Goal: Information Seeking & Learning: Learn about a topic

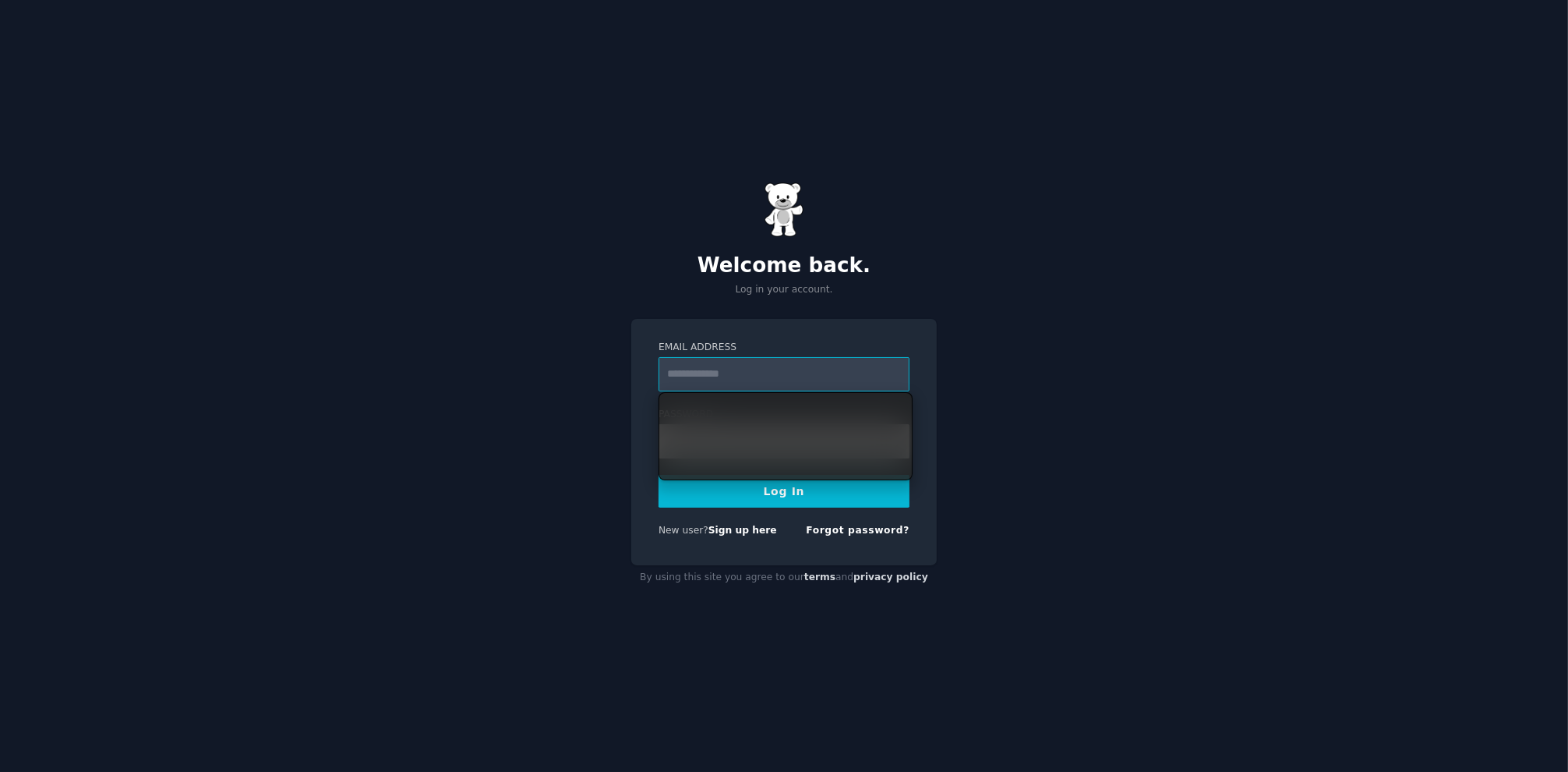
type input "**********"
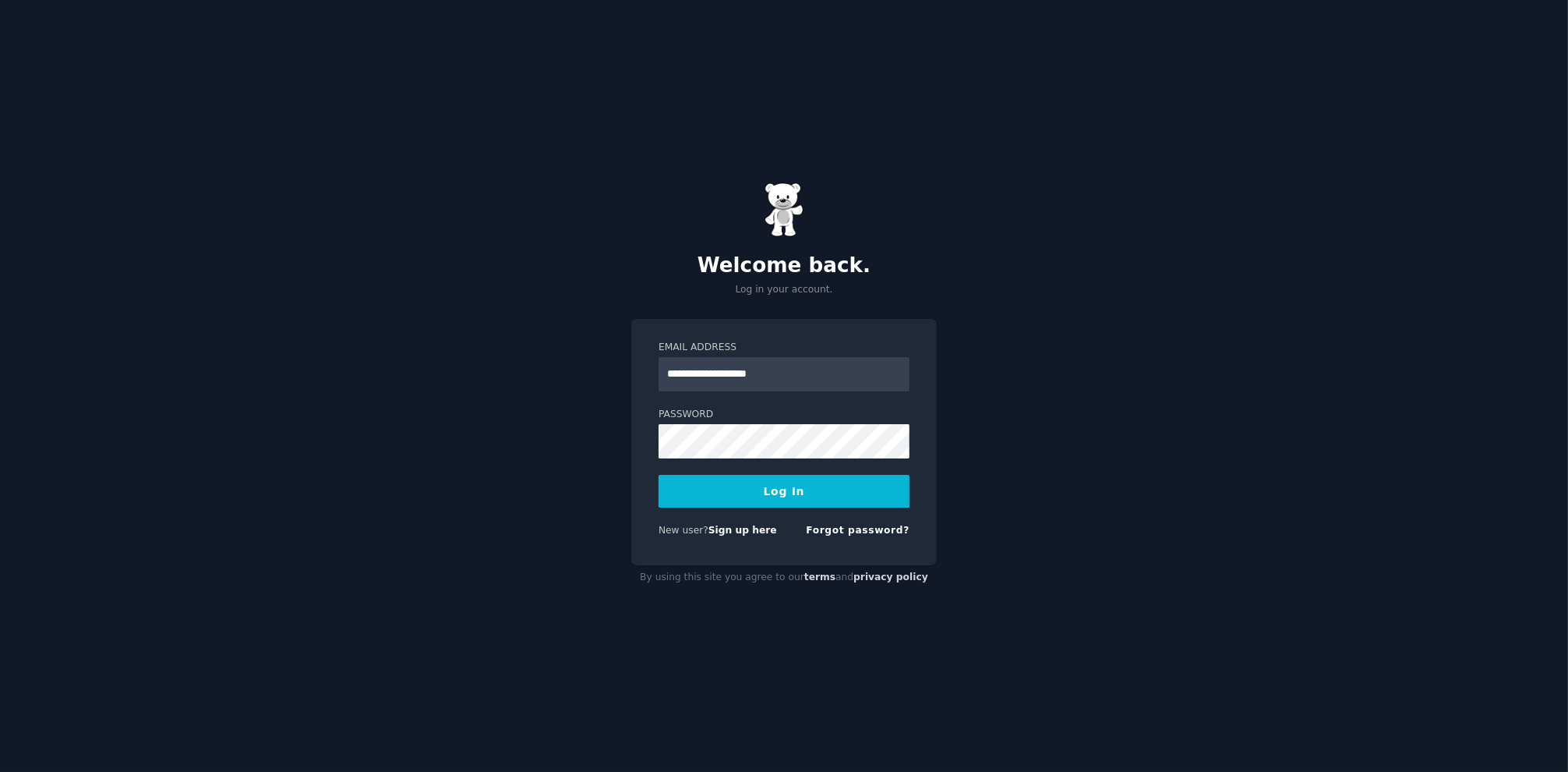
click at [800, 483] on button "Log In" at bounding box center [784, 491] width 251 height 33
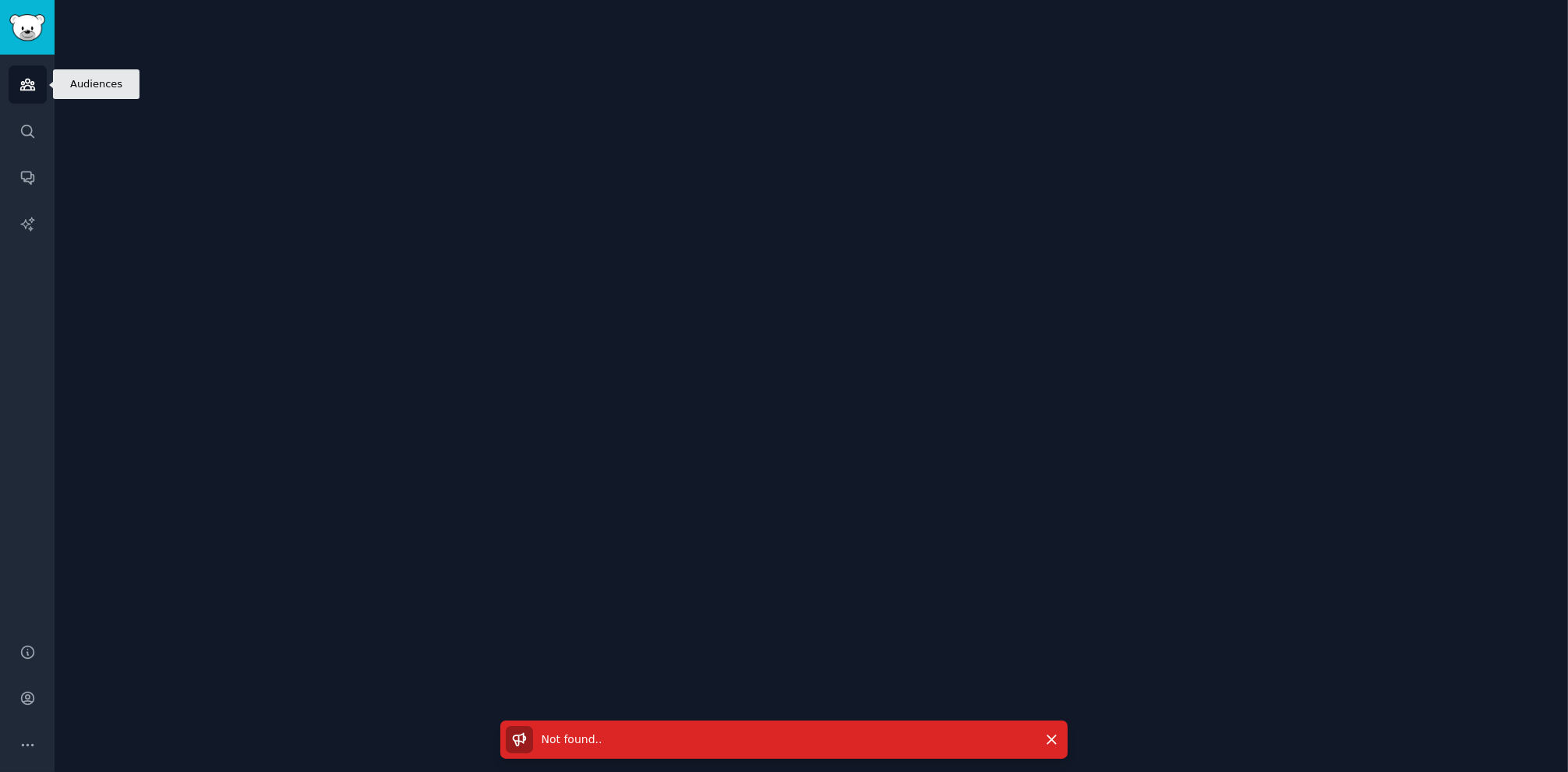
click at [31, 88] on icon "Sidebar" at bounding box center [27, 85] width 14 height 11
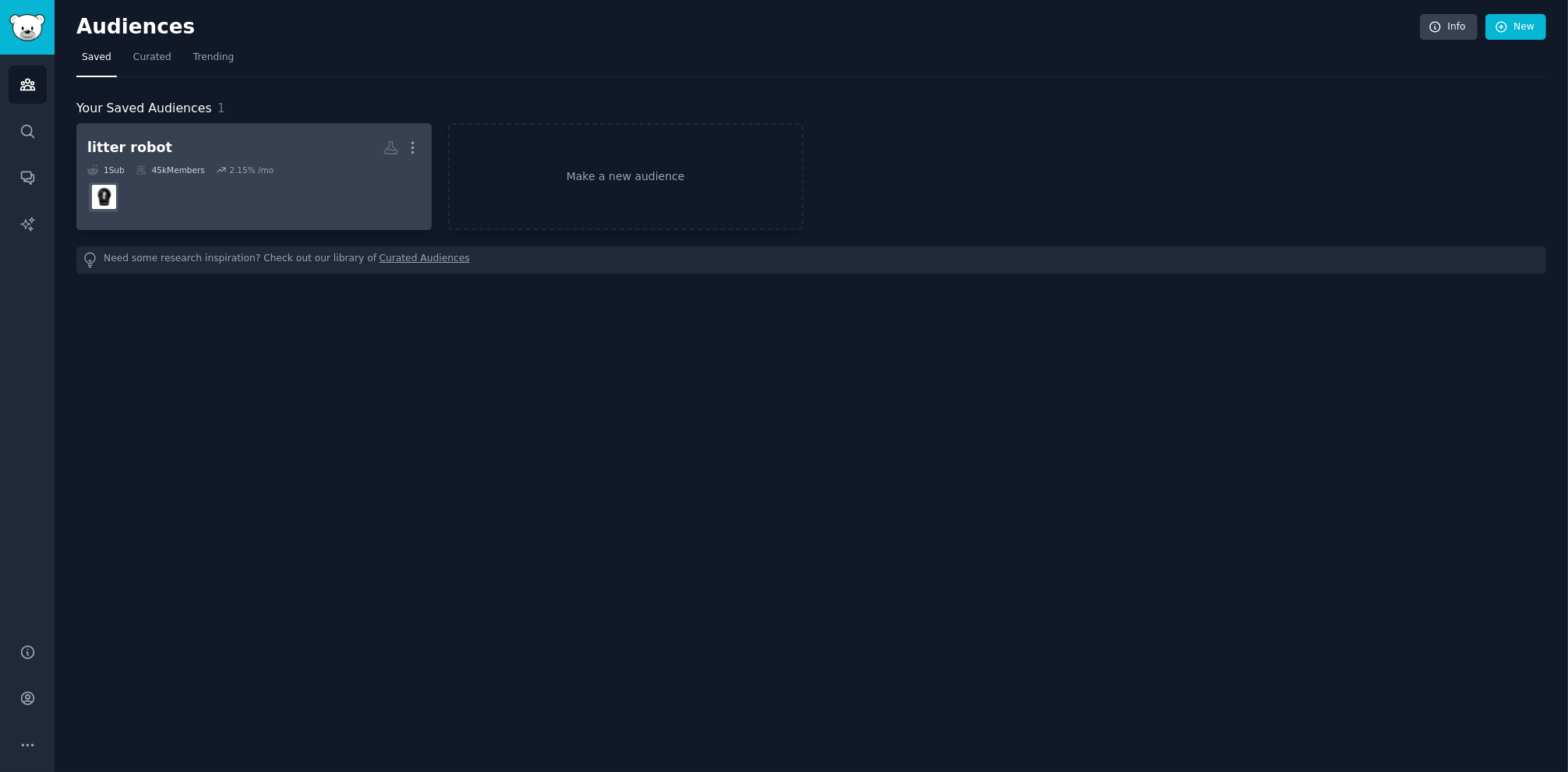
click at [245, 148] on h2 "litter robot More" at bounding box center [253, 147] width 334 height 27
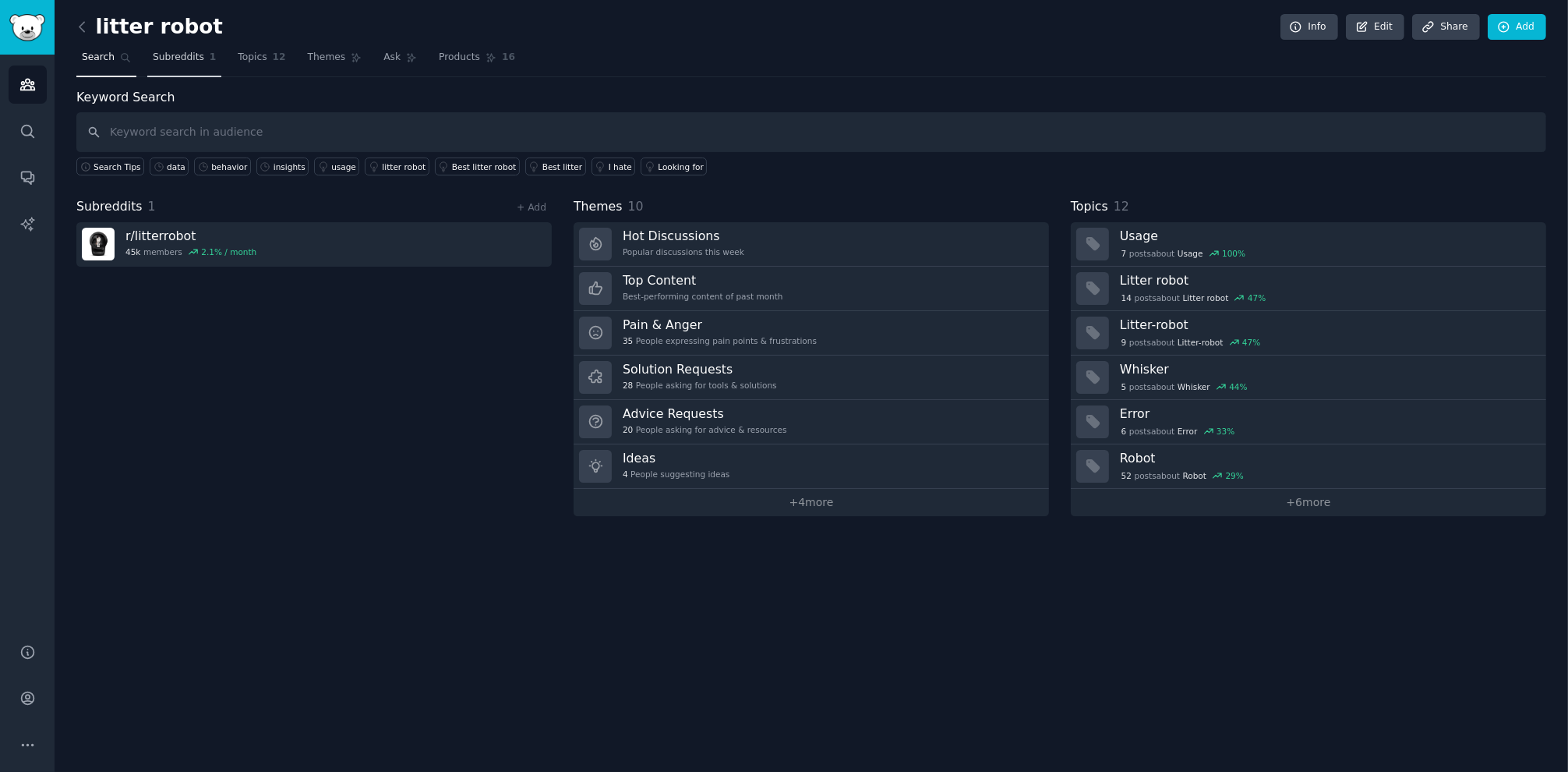
click at [198, 60] on span "Subreddits" at bounding box center [178, 57] width 51 height 14
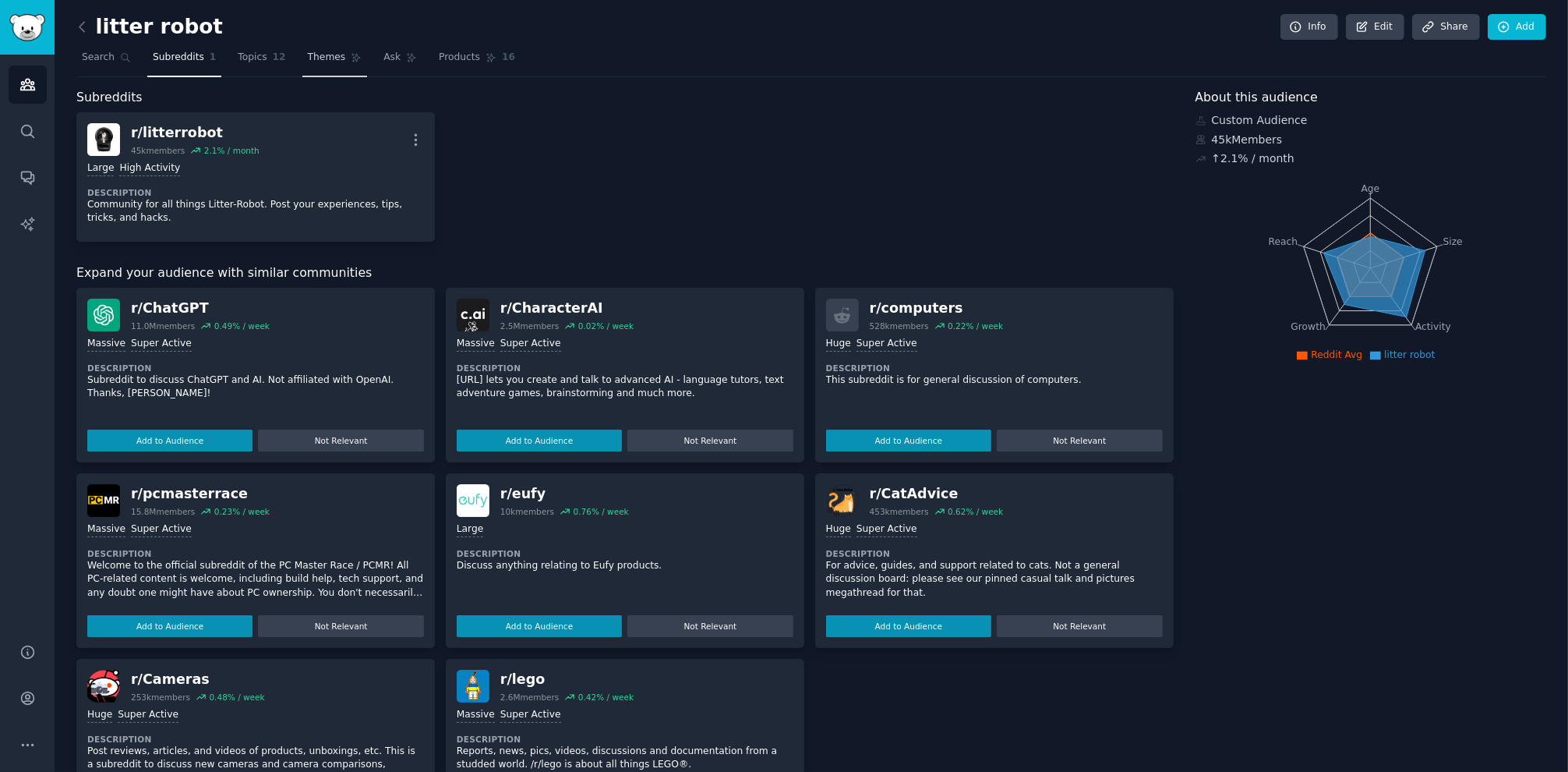
click at [332, 62] on span "Themes" at bounding box center [326, 57] width 38 height 14
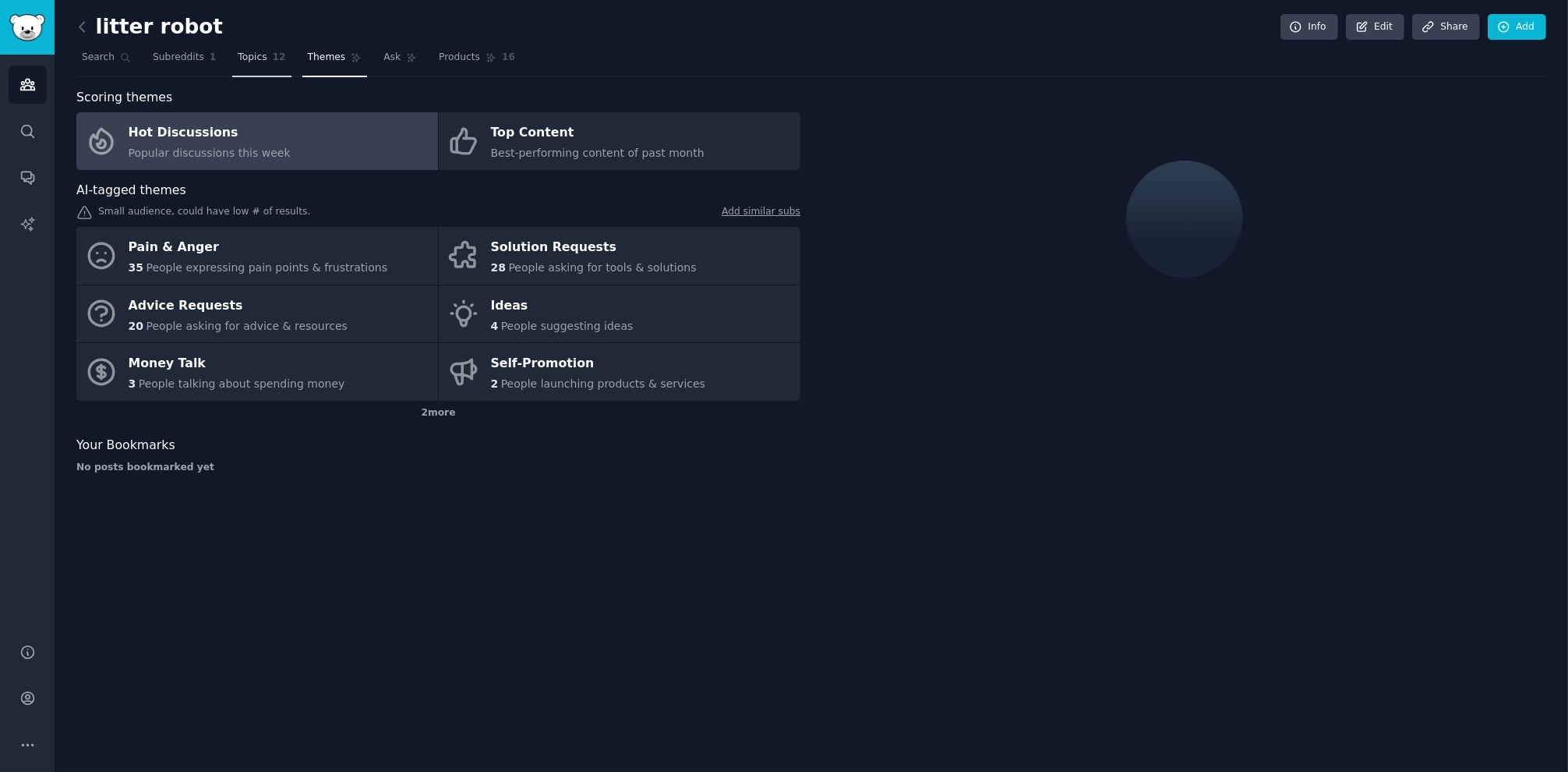
click at [235, 45] on link "Topics 12" at bounding box center [261, 61] width 59 height 32
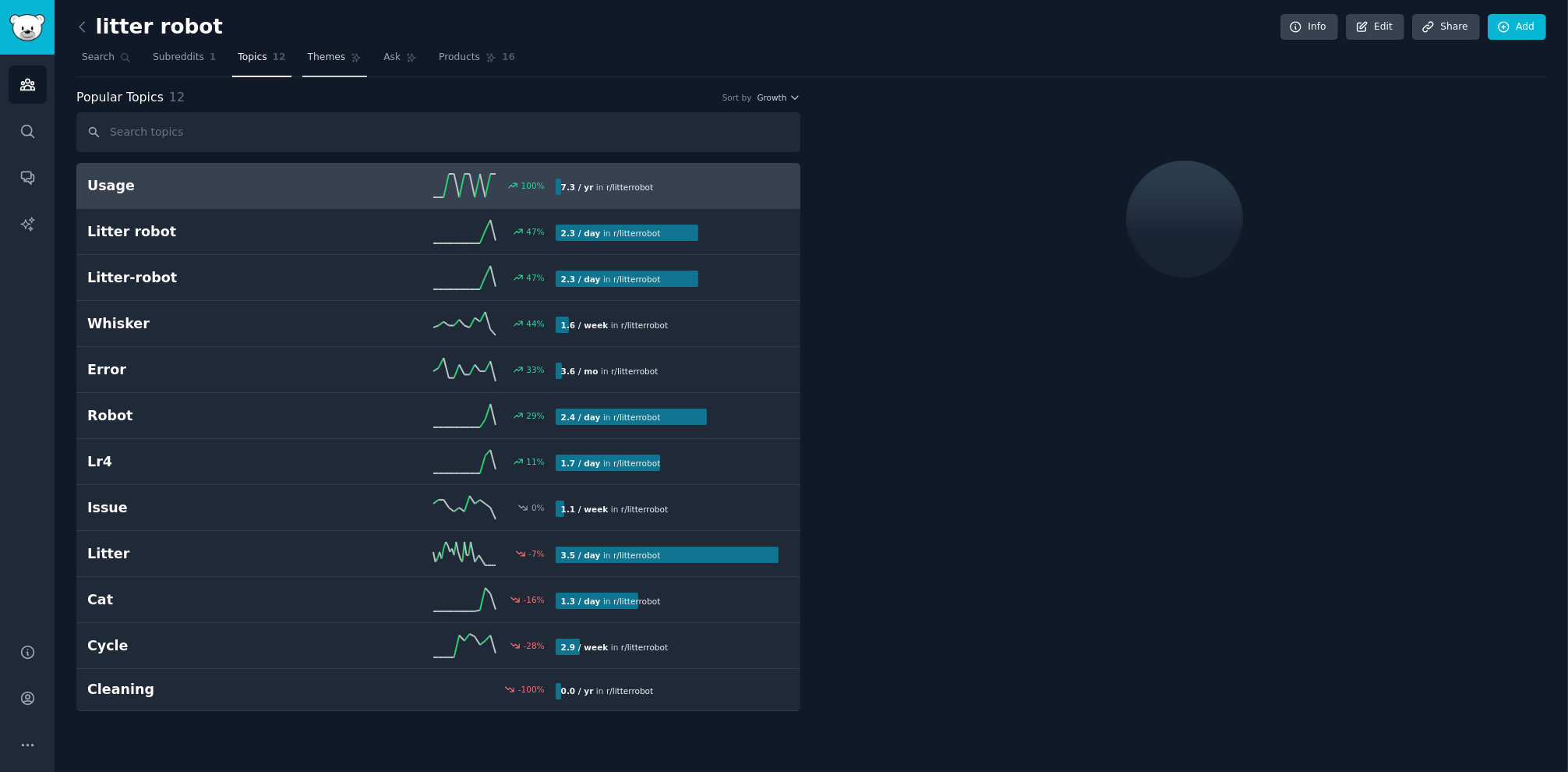
click at [317, 62] on span "Themes" at bounding box center [326, 57] width 38 height 14
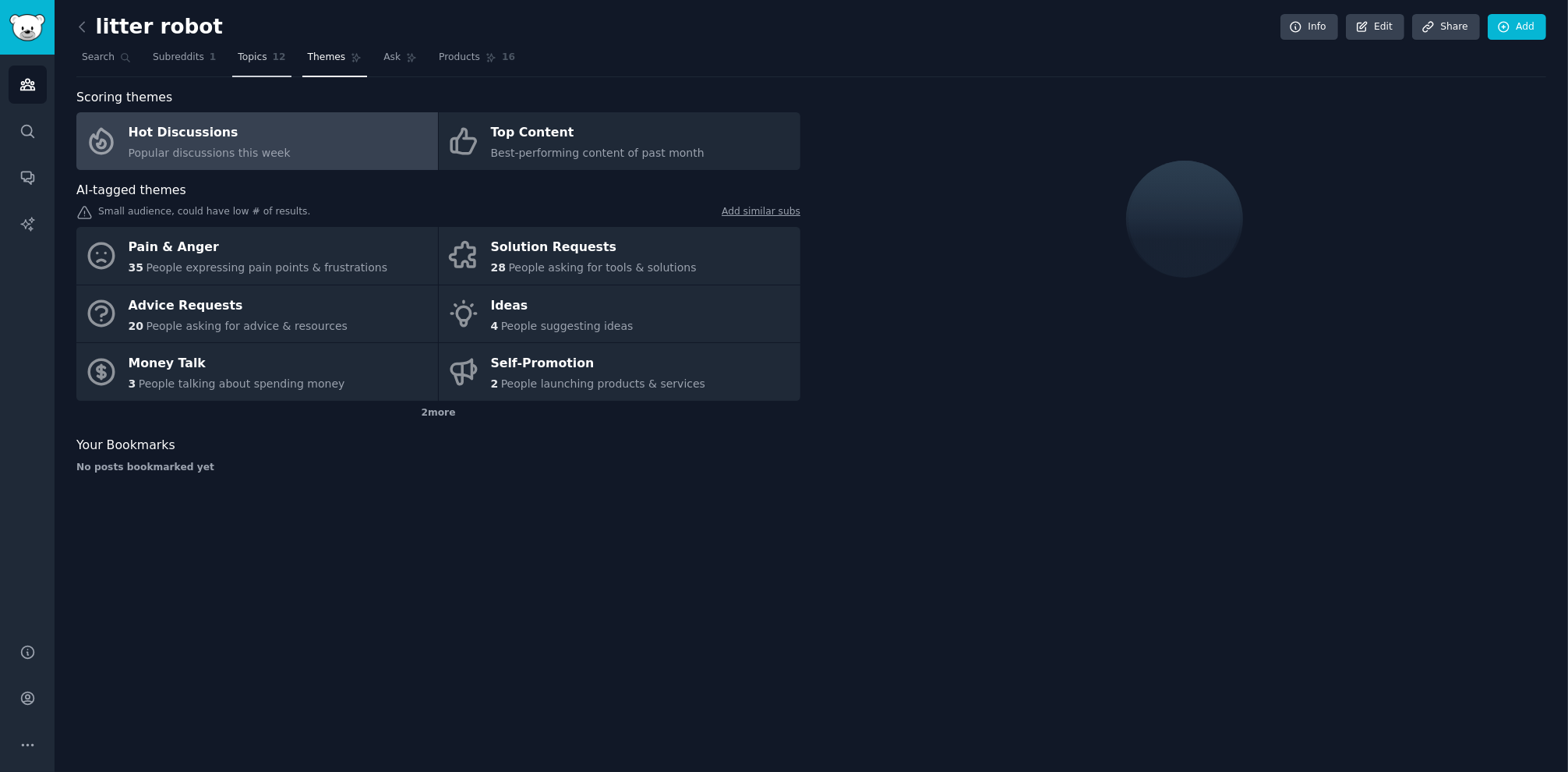
click at [273, 63] on span "12" at bounding box center [279, 57] width 13 height 14
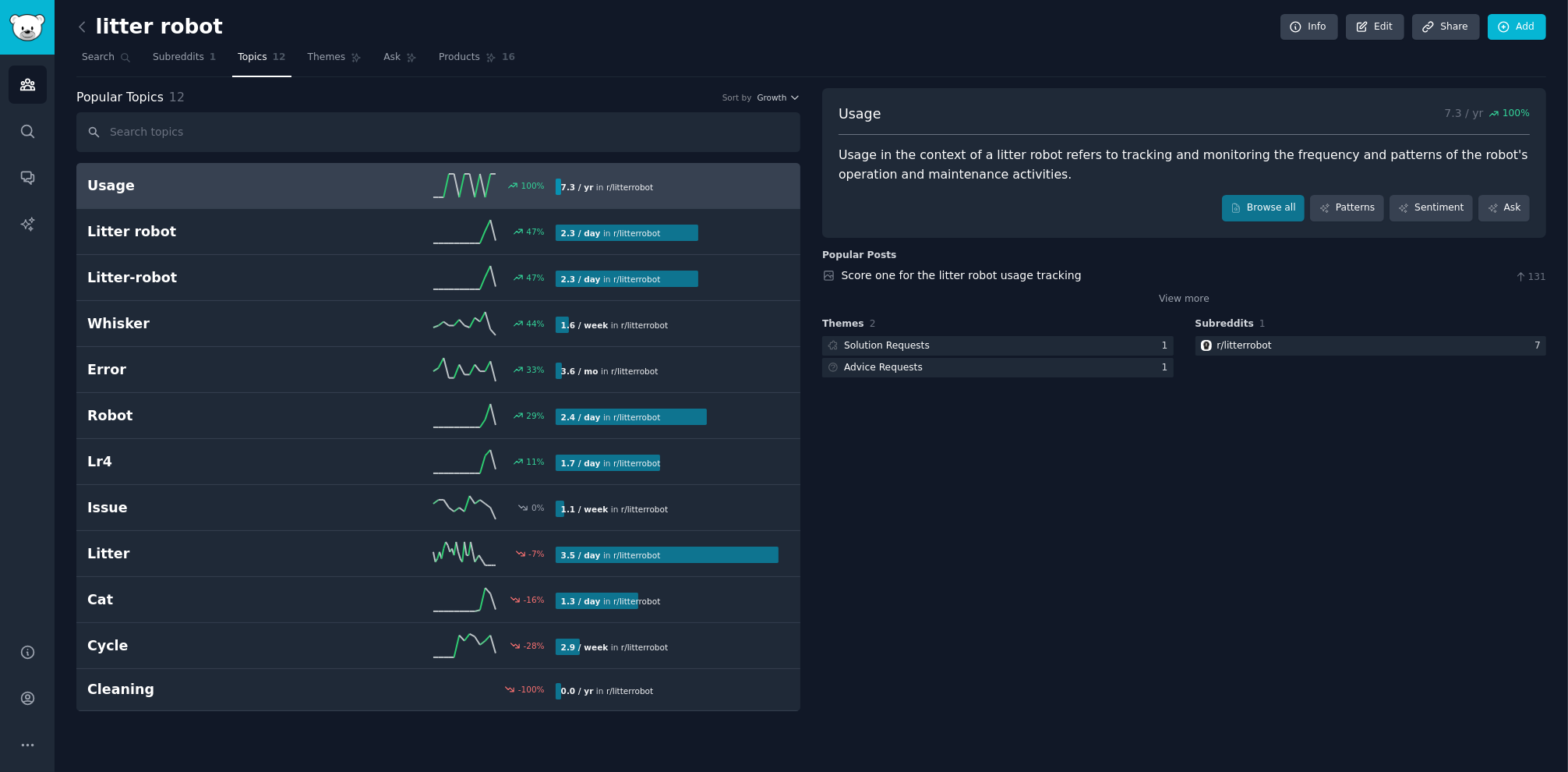
click at [312, 197] on link "Usage 100 % 7.3 / yr in r/ litterrobot" at bounding box center [438, 185] width 724 height 46
click at [335, 64] on link "Themes" at bounding box center [335, 61] width 65 height 32
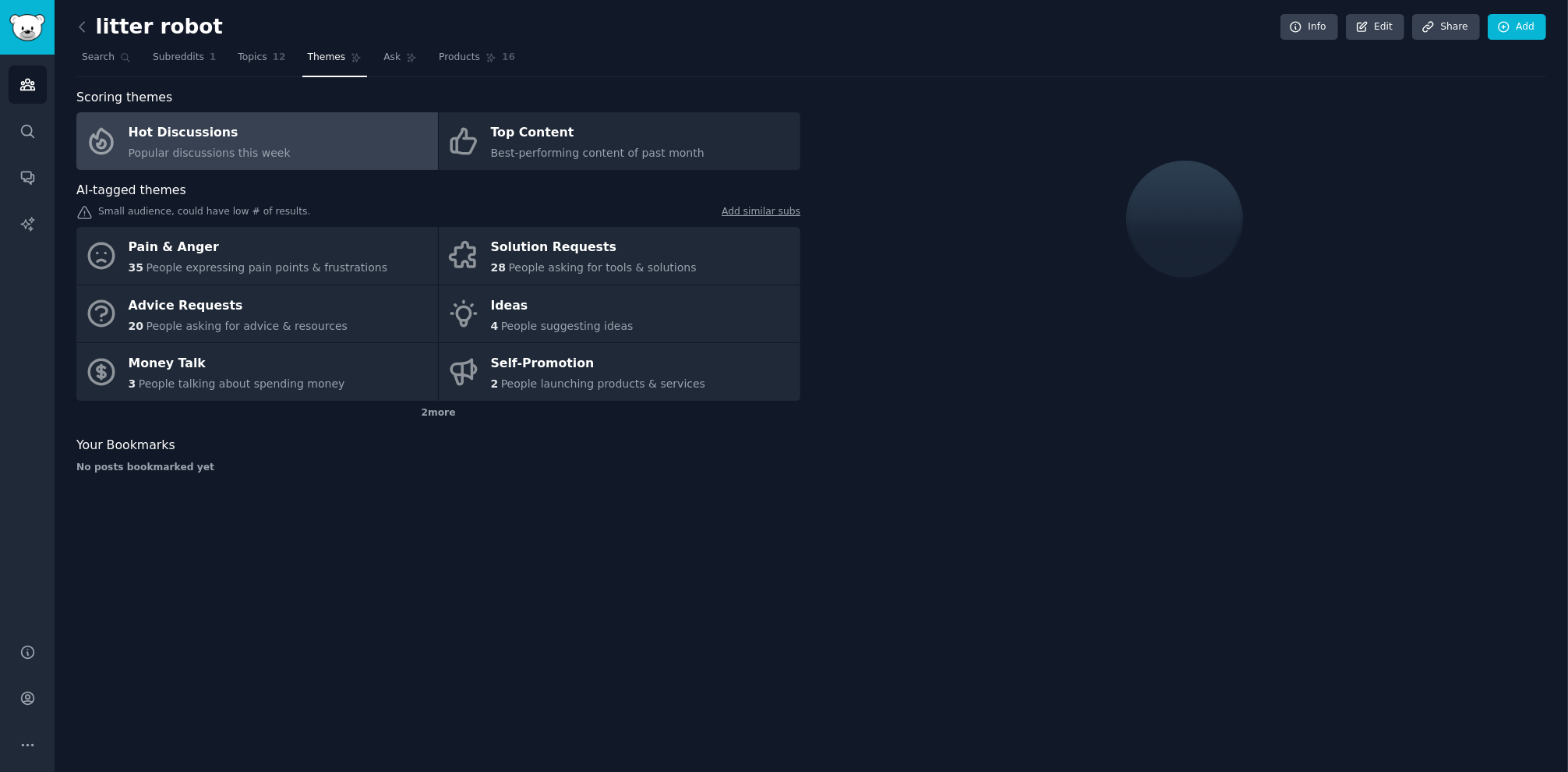
click at [258, 147] on span "Popular discussions this week" at bounding box center [209, 152] width 162 height 12
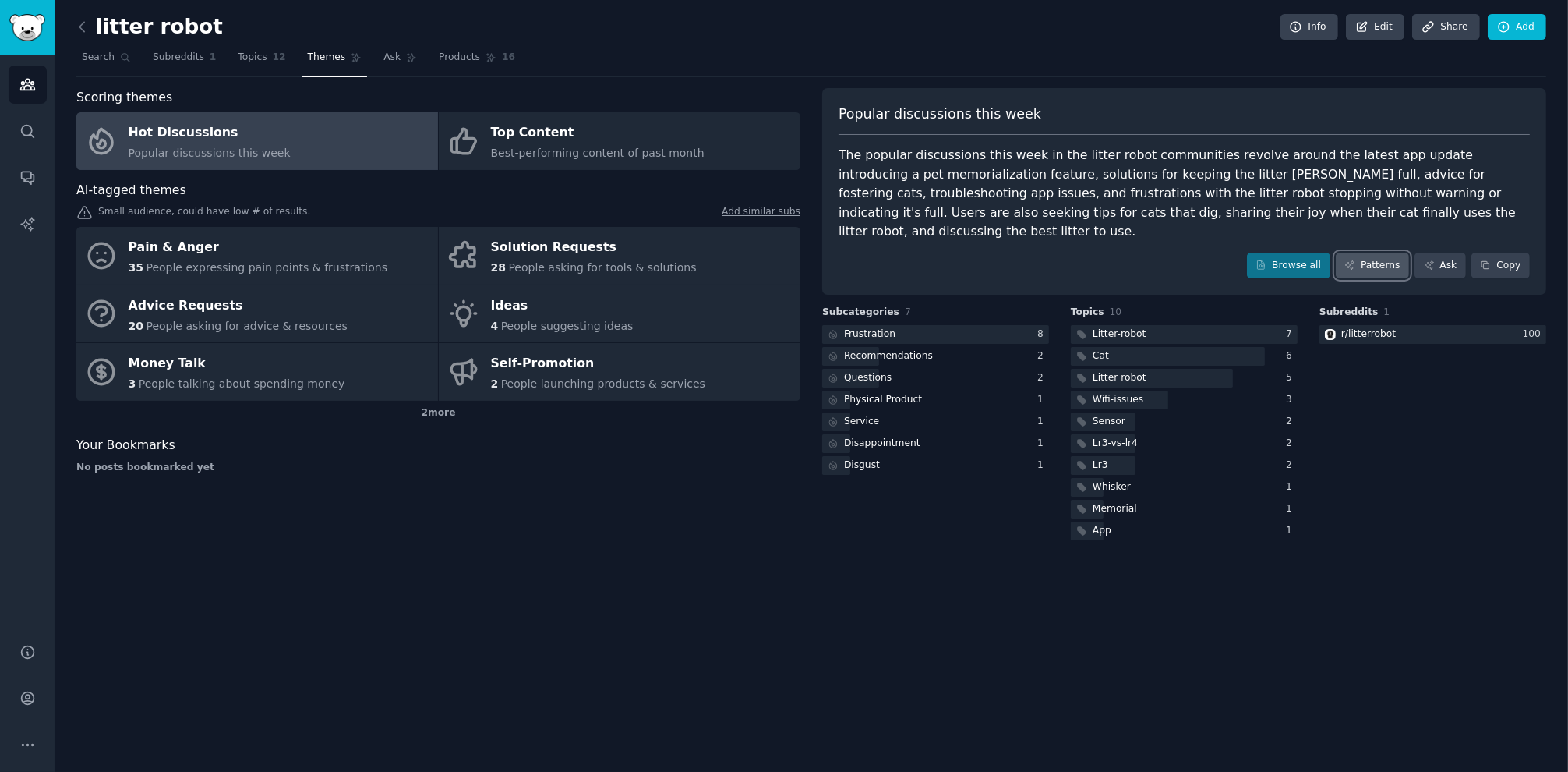
click at [1376, 252] on link "Patterns" at bounding box center [1372, 265] width 73 height 26
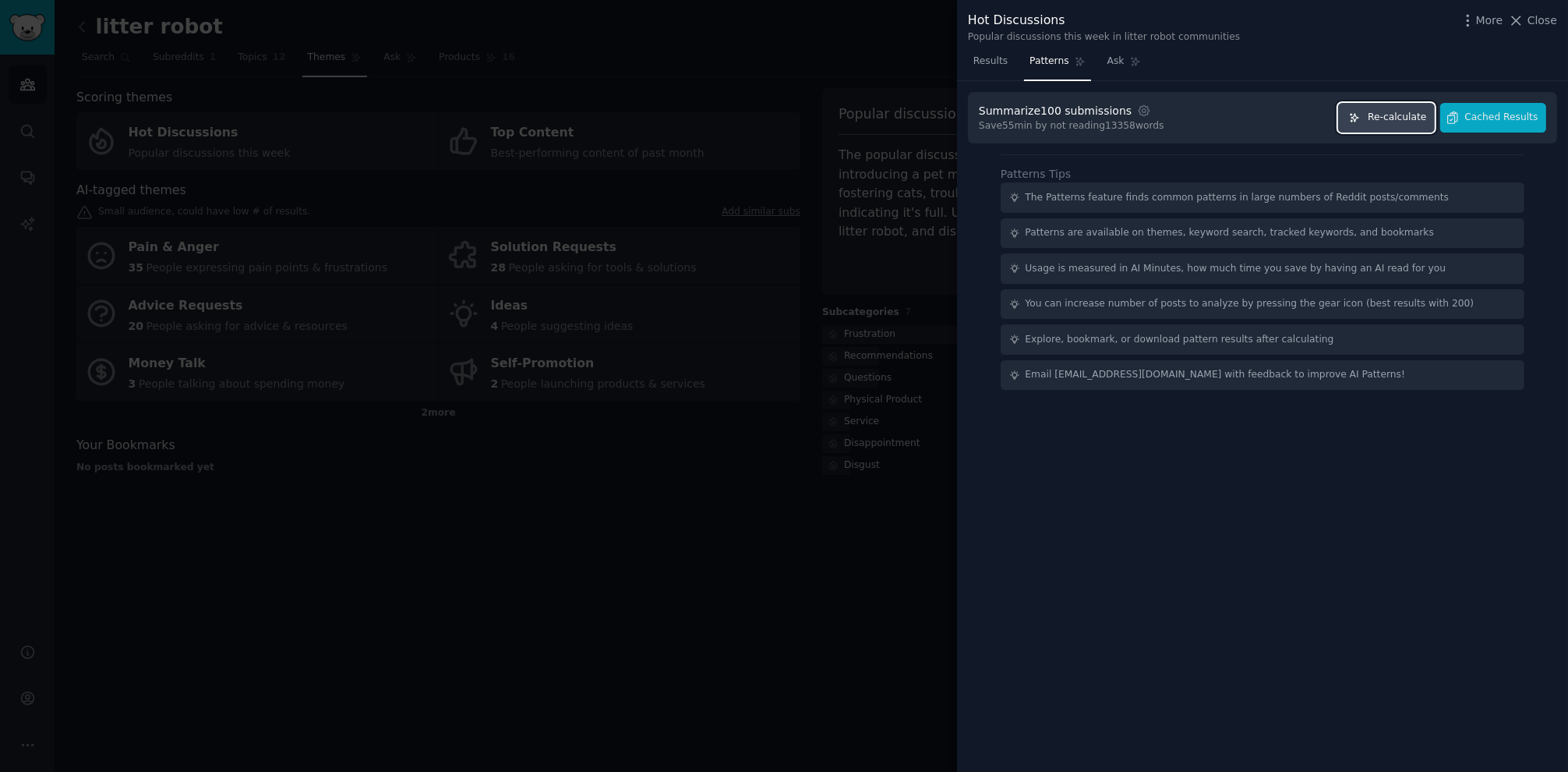
click at [1403, 115] on span "Re-calculate" at bounding box center [1396, 117] width 59 height 14
